Goal: Information Seeking & Learning: Learn about a topic

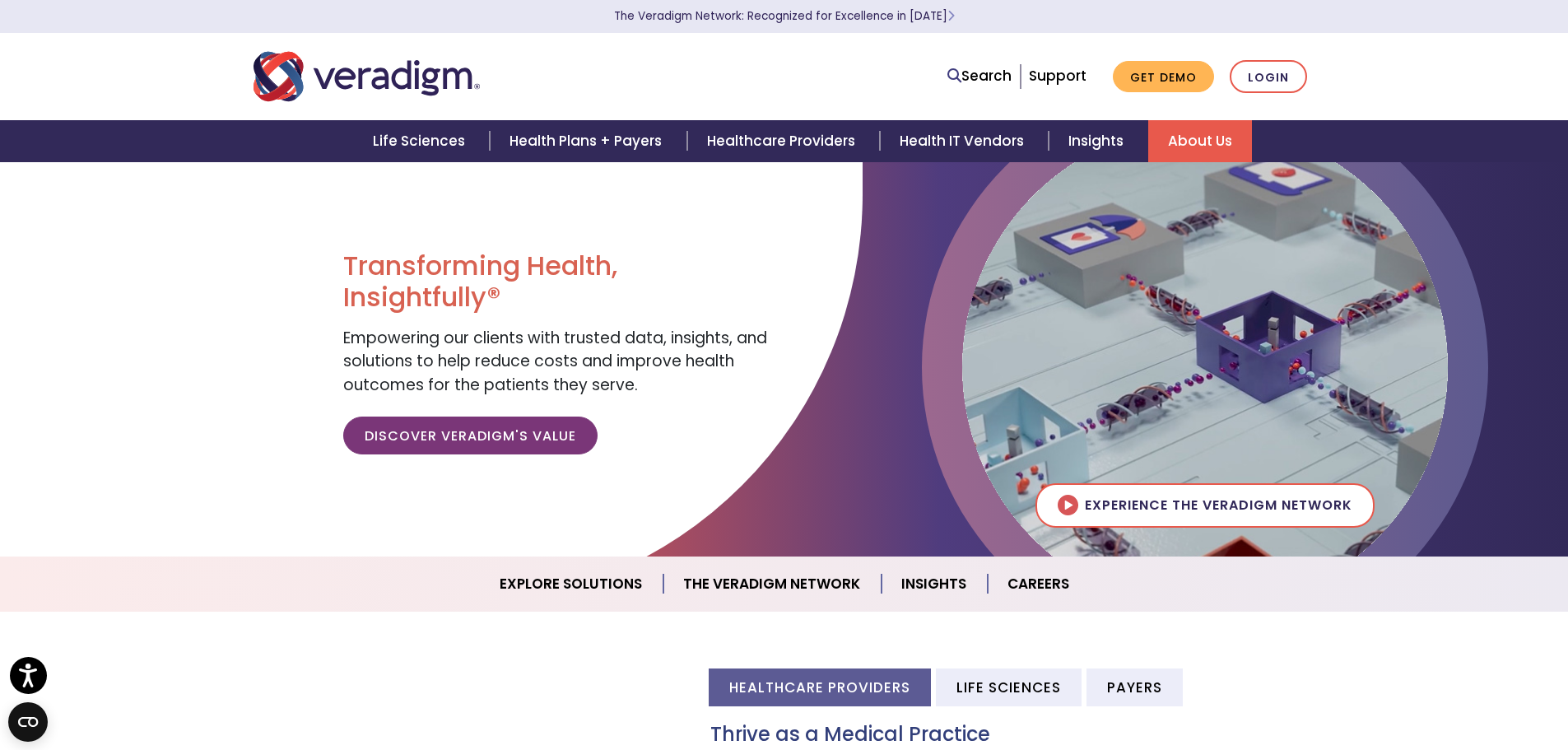
click at [1189, 129] on link "About Us" at bounding box center [1200, 141] width 104 height 42
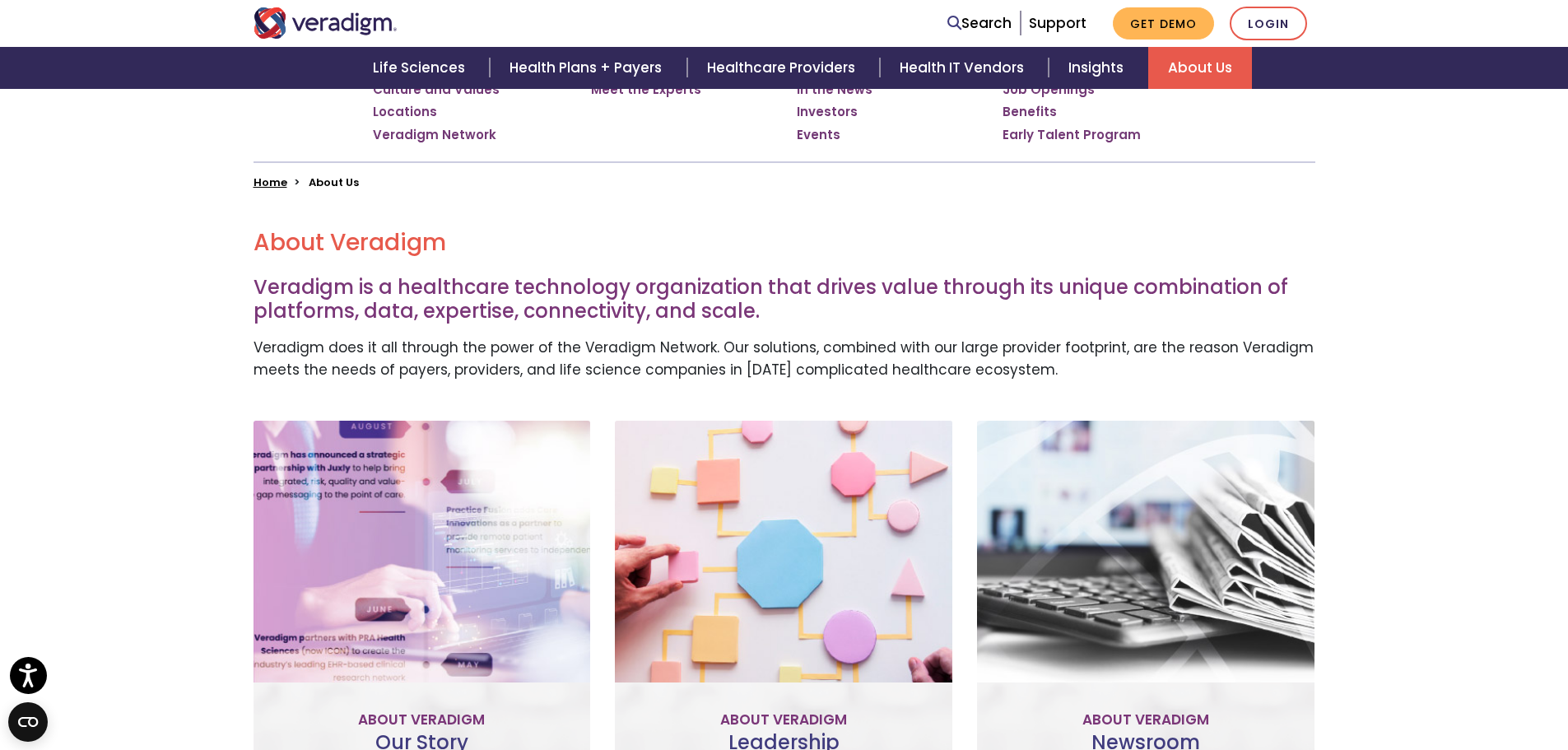
scroll to position [165, 0]
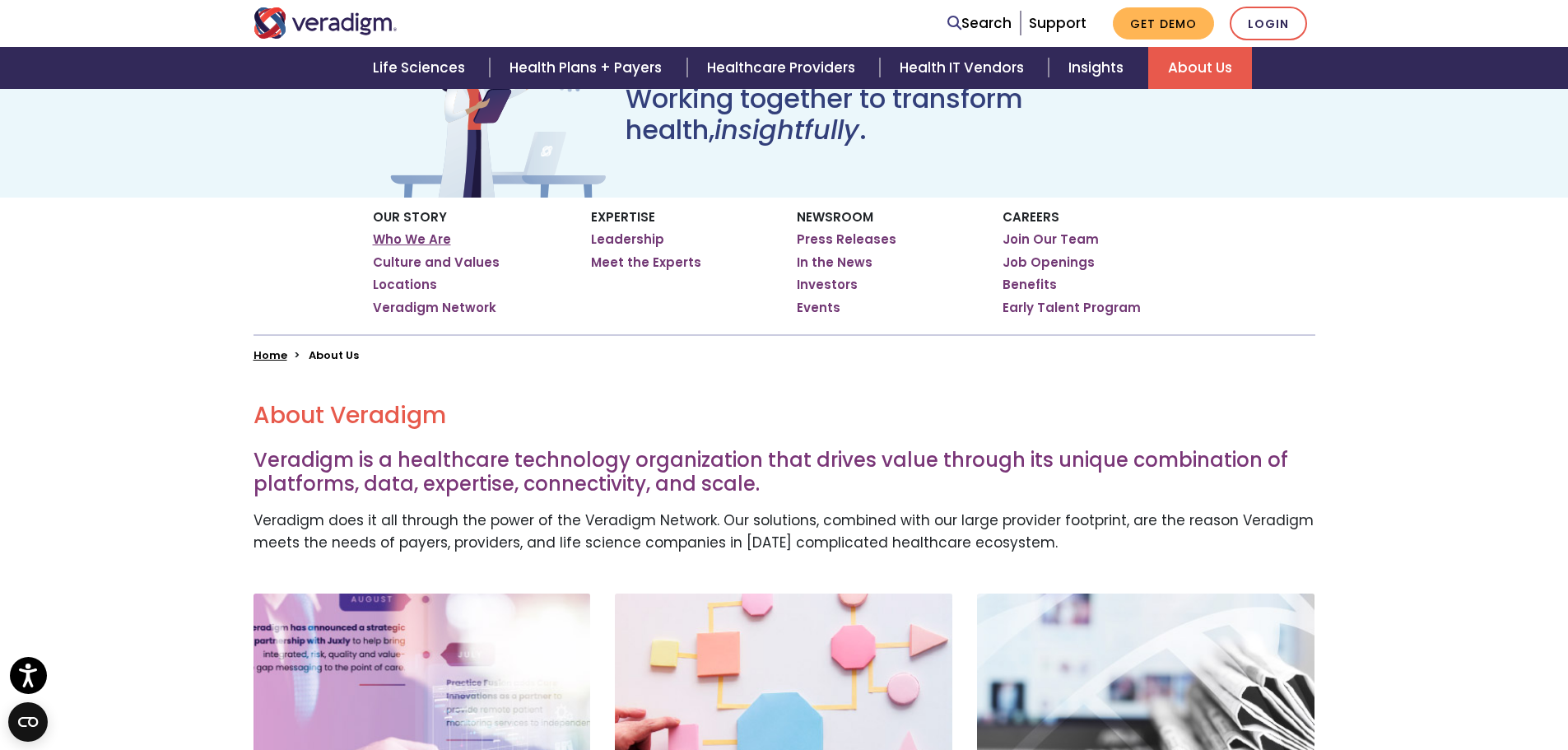
click at [412, 238] on link "Who We Are" at bounding box center [412, 239] width 78 height 16
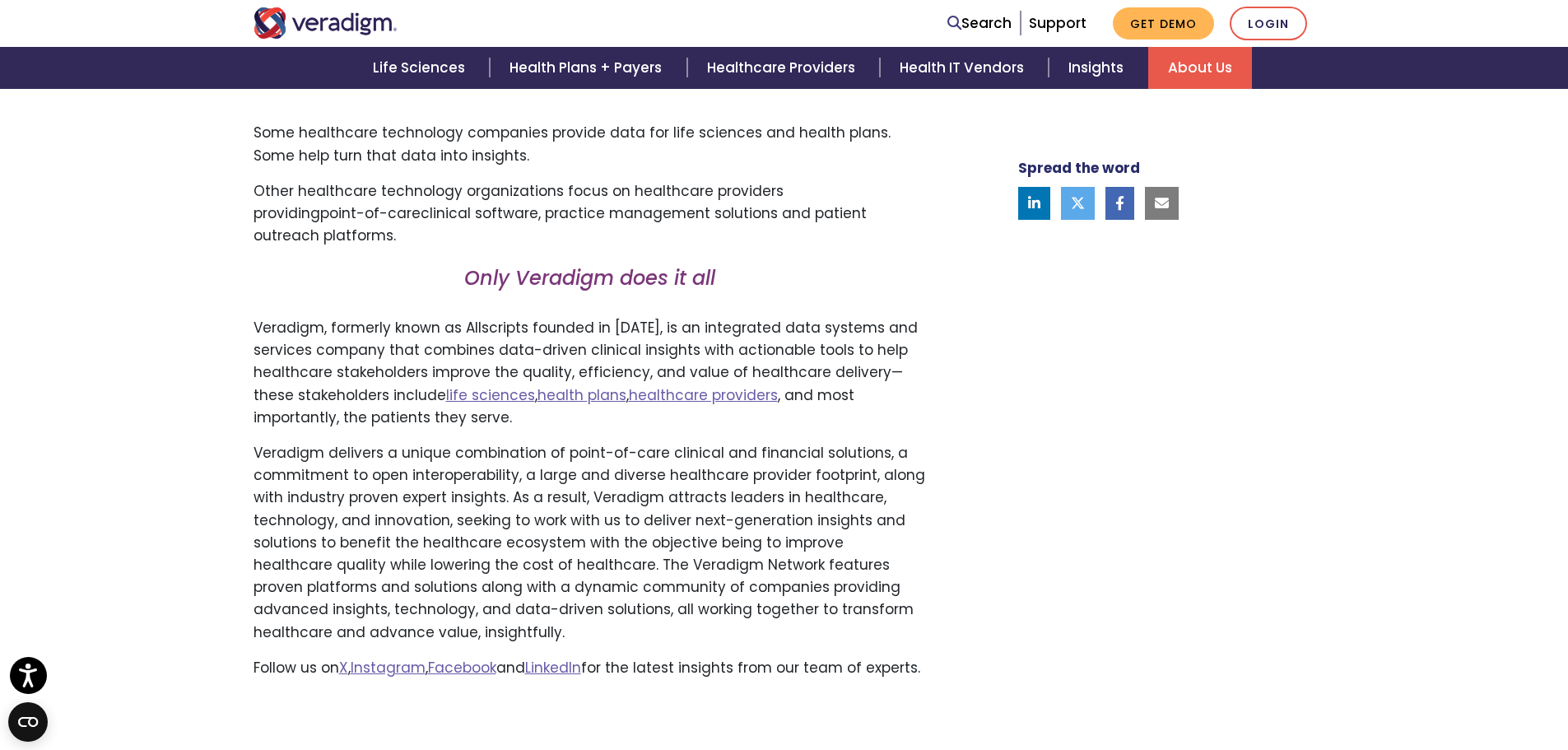
scroll to position [905, 0]
